Goal: Check status: Check status

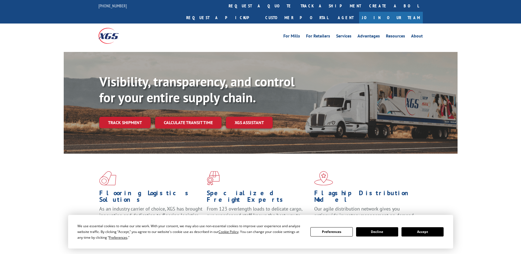
click at [296, 3] on link "track a shipment" at bounding box center [330, 6] width 69 height 12
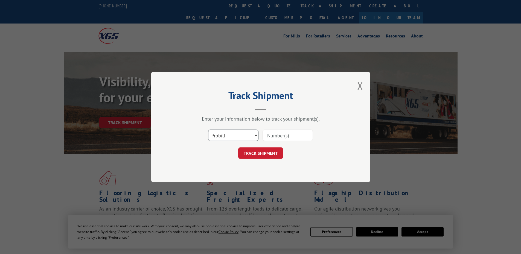
click at [232, 135] on select "Select category... Probill BOL PO" at bounding box center [233, 135] width 50 height 11
select select "bol"
click at [208, 130] on select "Select category... Probill BOL PO" at bounding box center [233, 135] width 50 height 11
click at [295, 136] on input at bounding box center [287, 135] width 50 height 11
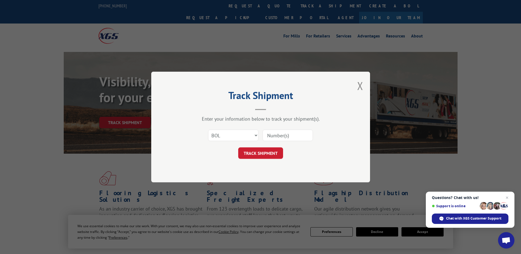
paste input "6021610"
type input "6021610"
click at [251, 154] on button "TRACK SHIPMENT" at bounding box center [260, 152] width 45 height 11
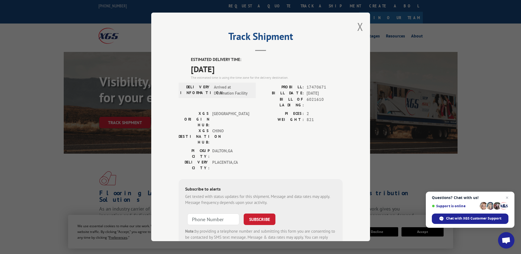
drag, startPoint x: 188, startPoint y: 60, endPoint x: 241, endPoint y: 71, distance: 53.6
click at [241, 71] on div "ESTIMATED DELIVERY TIME: [DATE] The estimated time is using the time zone for t…" at bounding box center [261, 155] width 164 height 197
copy div "ESTIMATED DELIVERY TIME: [DATE]"
